Goal: Task Accomplishment & Management: Manage account settings

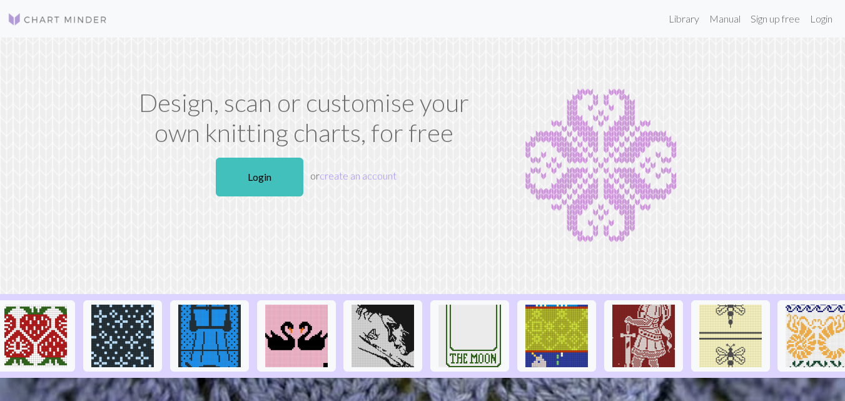
scroll to position [0, 1325]
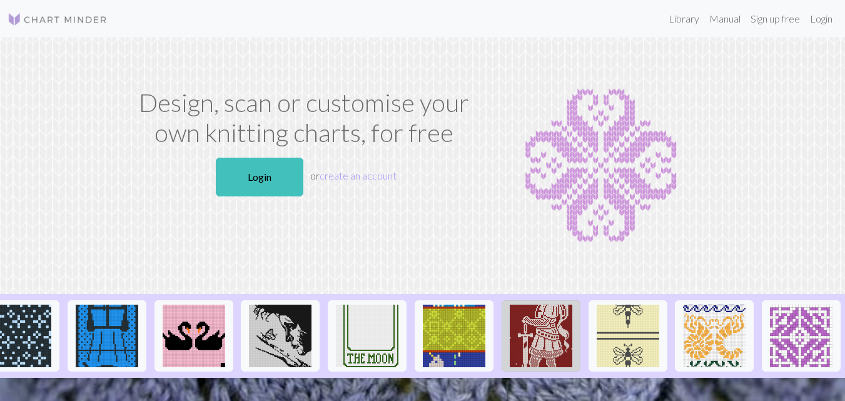
click at [534, 344] on img at bounding box center [541, 335] width 63 height 63
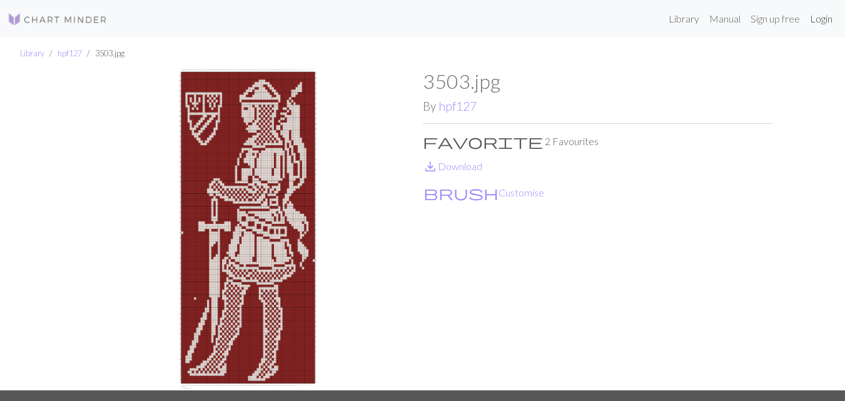
click at [835, 19] on link "Login" at bounding box center [821, 18] width 33 height 25
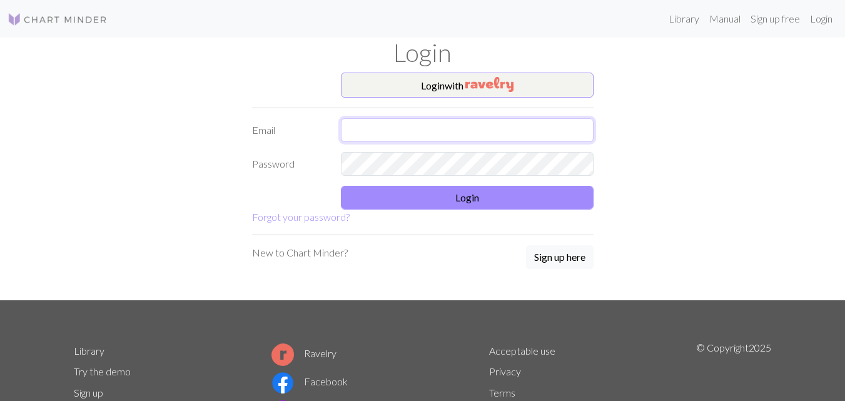
type input "teresagrzymala123@gmail.com"
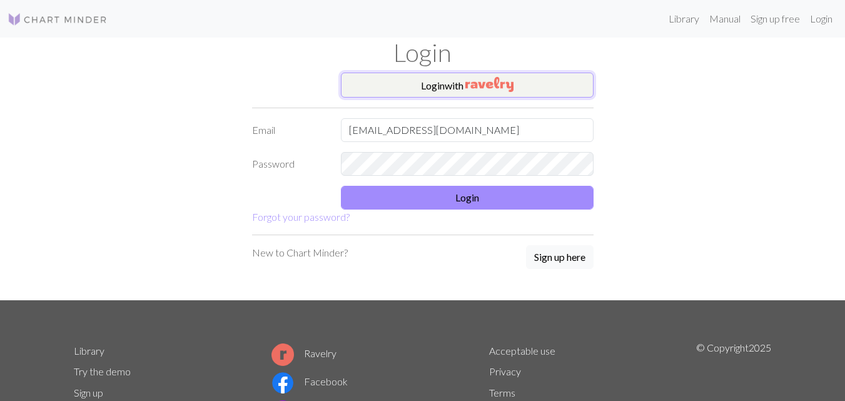
click at [421, 94] on button "Login with" at bounding box center [467, 85] width 253 height 25
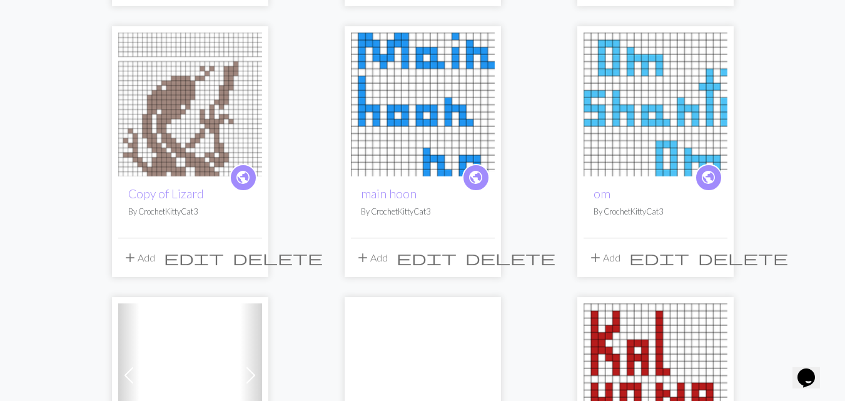
scroll to position [986, 0]
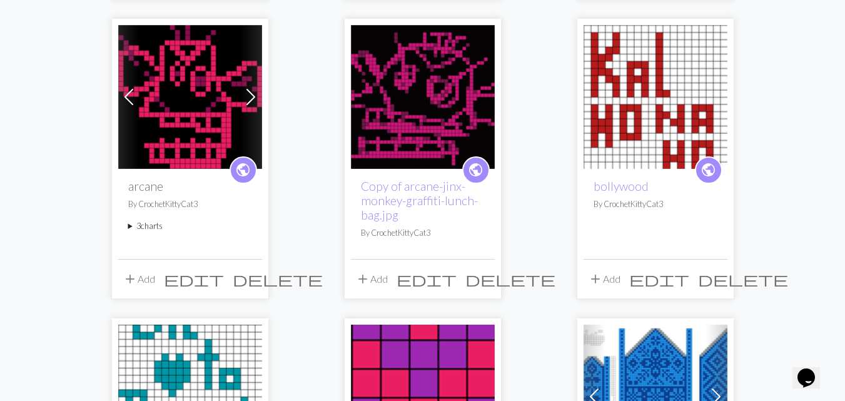
click at [254, 270] on span "delete" at bounding box center [278, 279] width 90 height 18
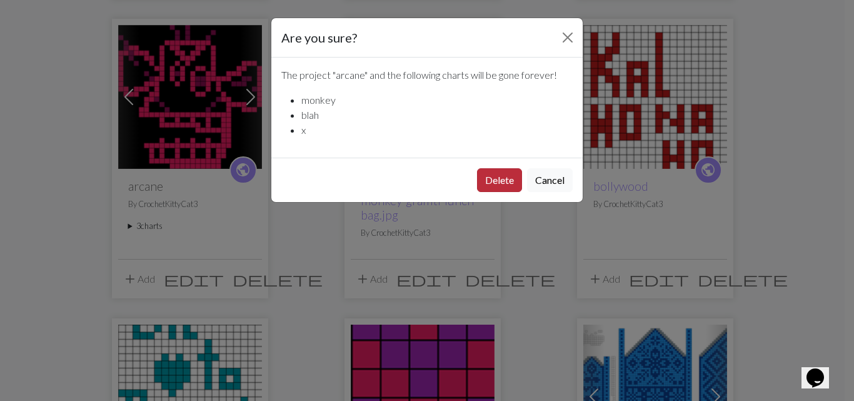
click at [492, 183] on button "Delete" at bounding box center [499, 180] width 45 height 24
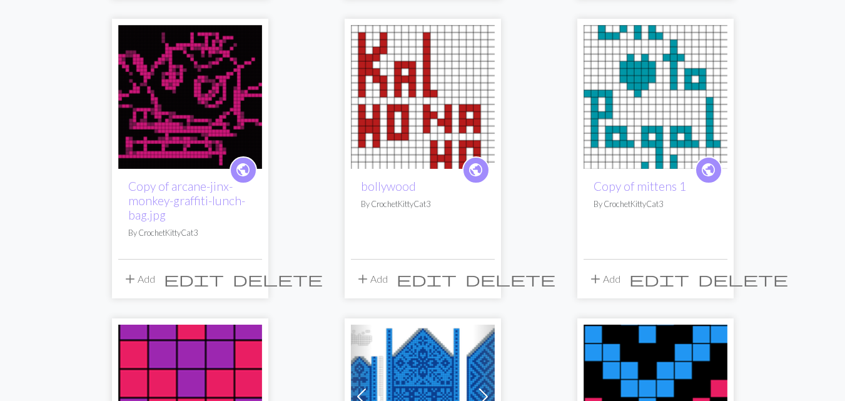
scroll to position [986, 0]
click at [249, 270] on span "delete" at bounding box center [278, 279] width 90 height 18
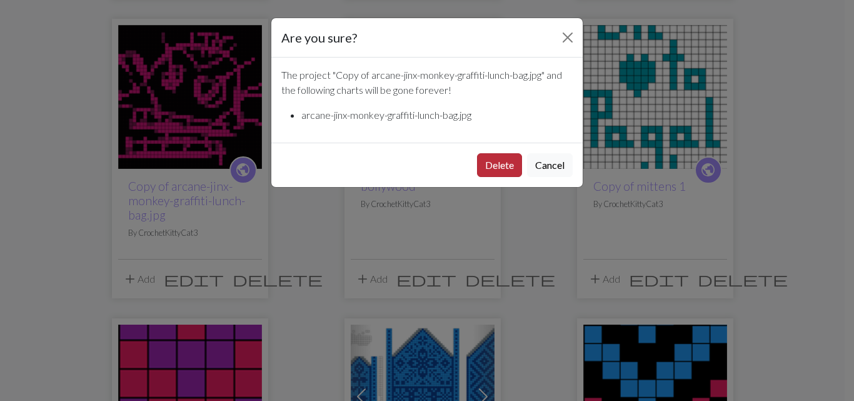
click at [495, 171] on button "Delete" at bounding box center [499, 165] width 45 height 24
